Goal: Ask a question: Seek information or help from site administrators or community

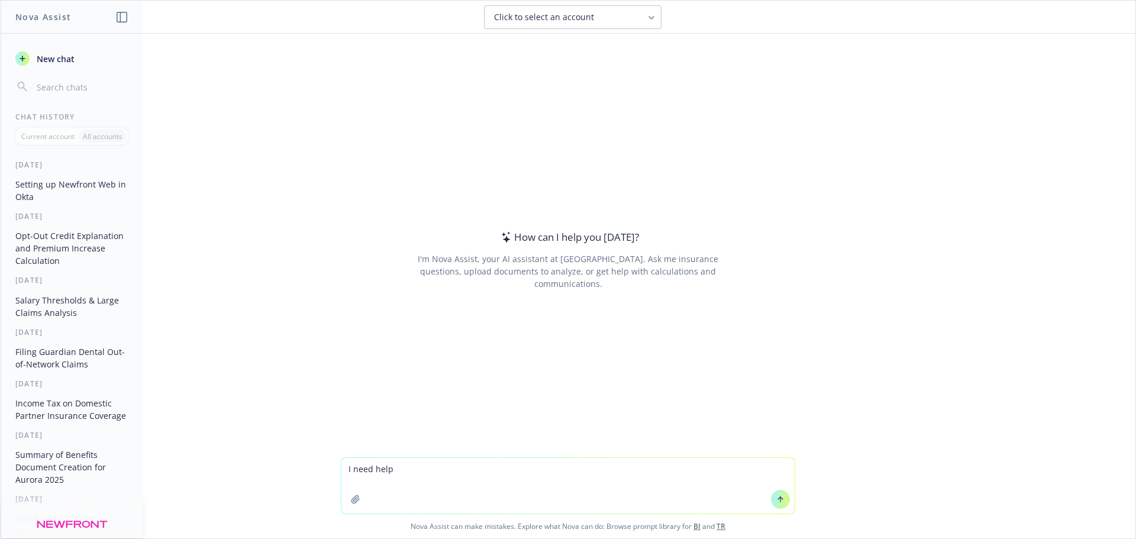
type textarea "I need help"
